Goal: Find specific page/section: Find specific page/section

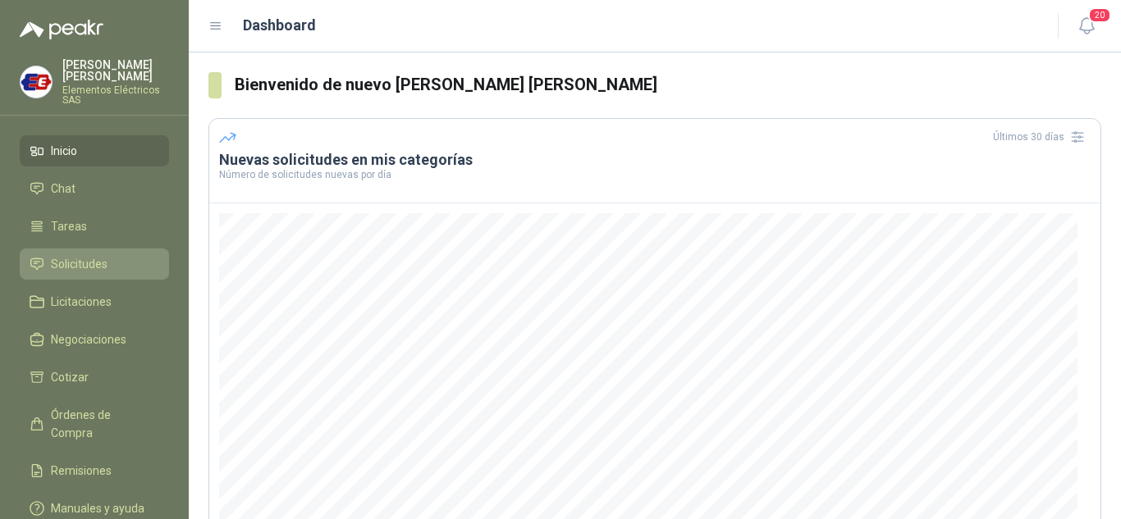
click at [85, 262] on span "Solicitudes" at bounding box center [79, 264] width 57 height 18
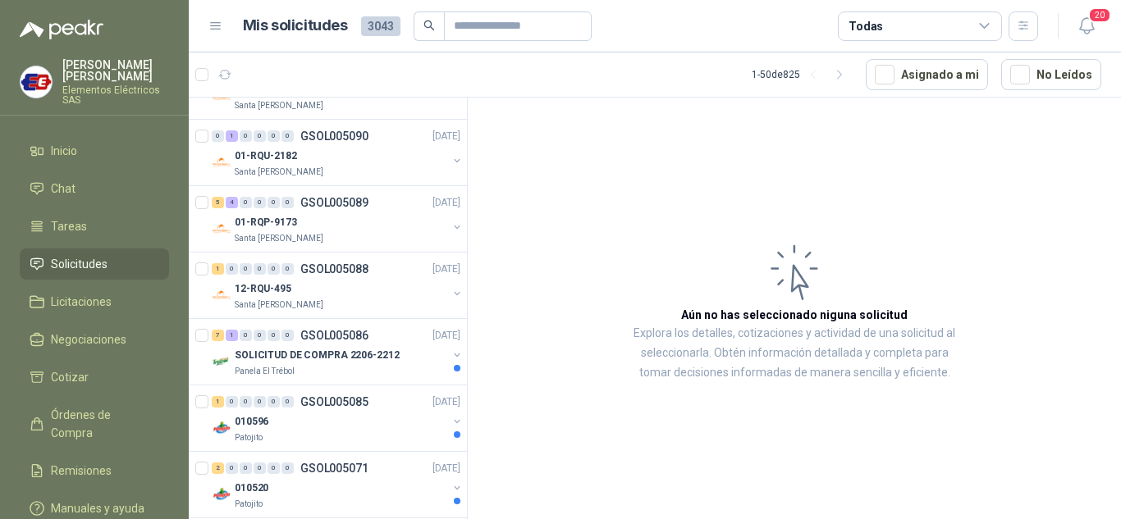
scroll to position [328, 0]
click at [250, 203] on div "0" at bounding box center [246, 201] width 12 height 11
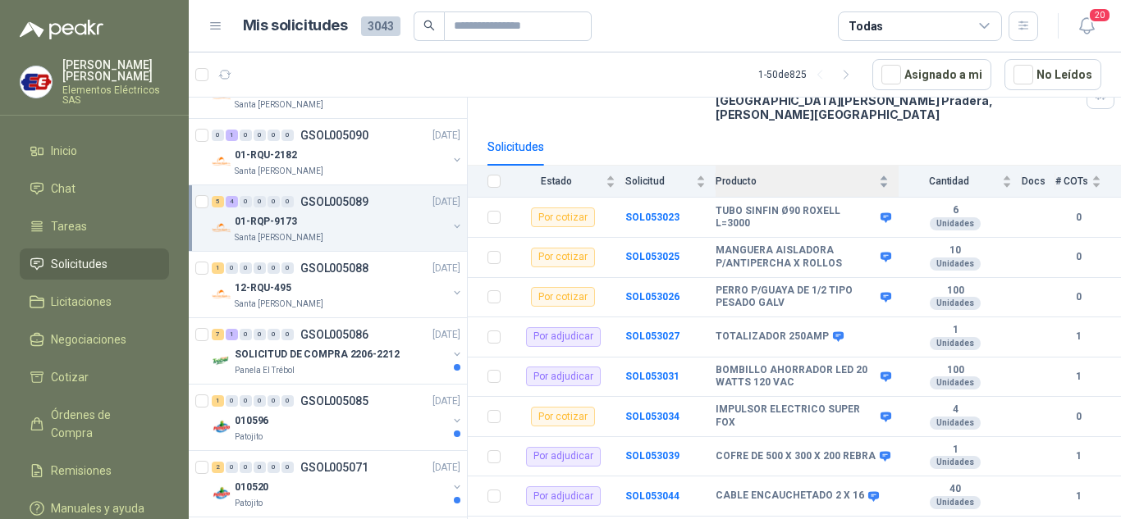
scroll to position [162, 0]
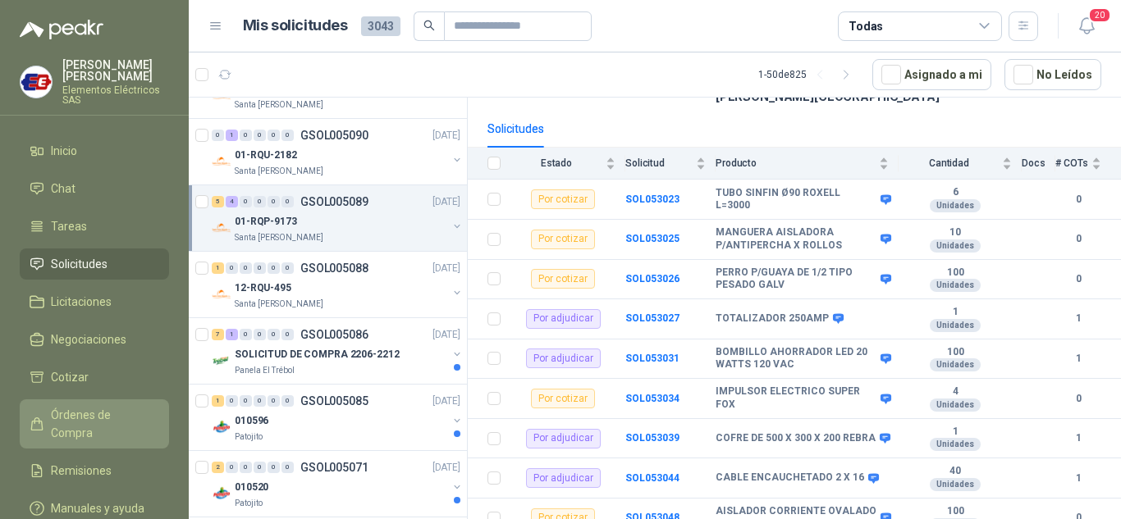
click at [88, 410] on span "Órdenes de Compra" at bounding box center [102, 424] width 103 height 36
